Goal: Find specific page/section: Find specific page/section

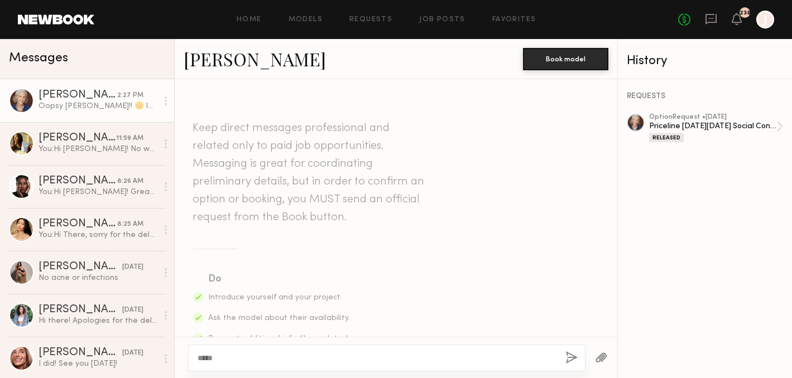
scroll to position [1712, 0]
